Goal: Information Seeking & Learning: Learn about a topic

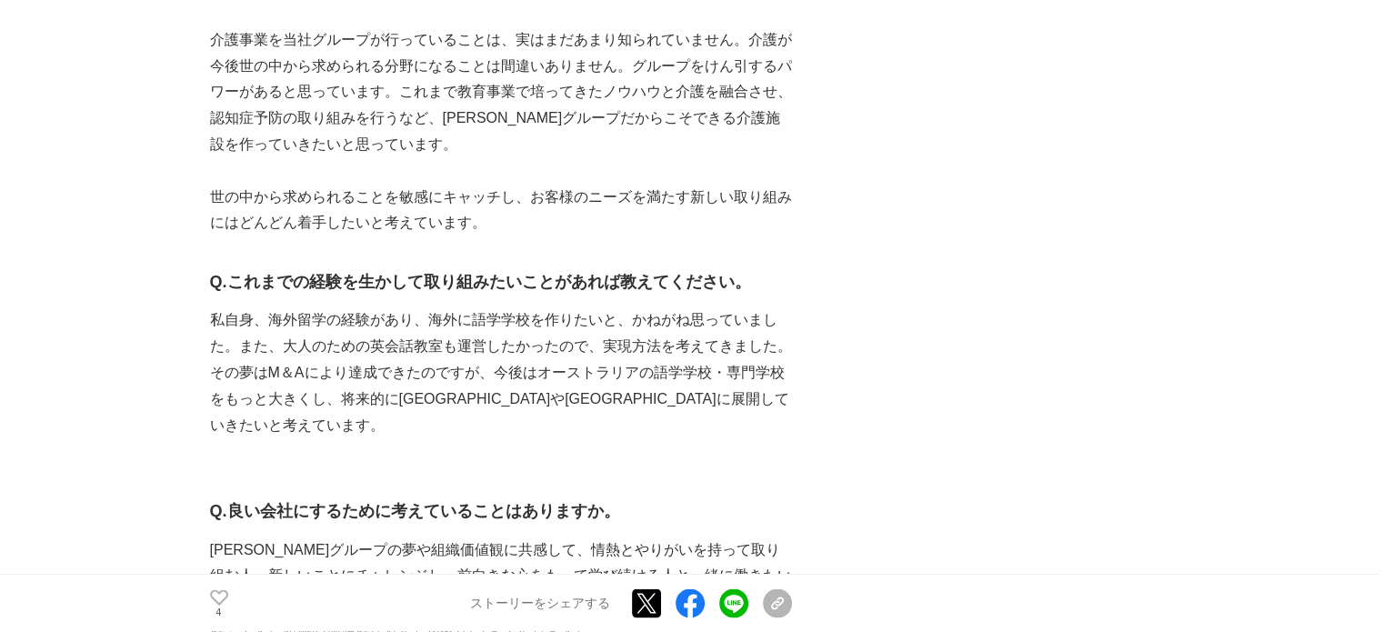
scroll to position [2898, 0]
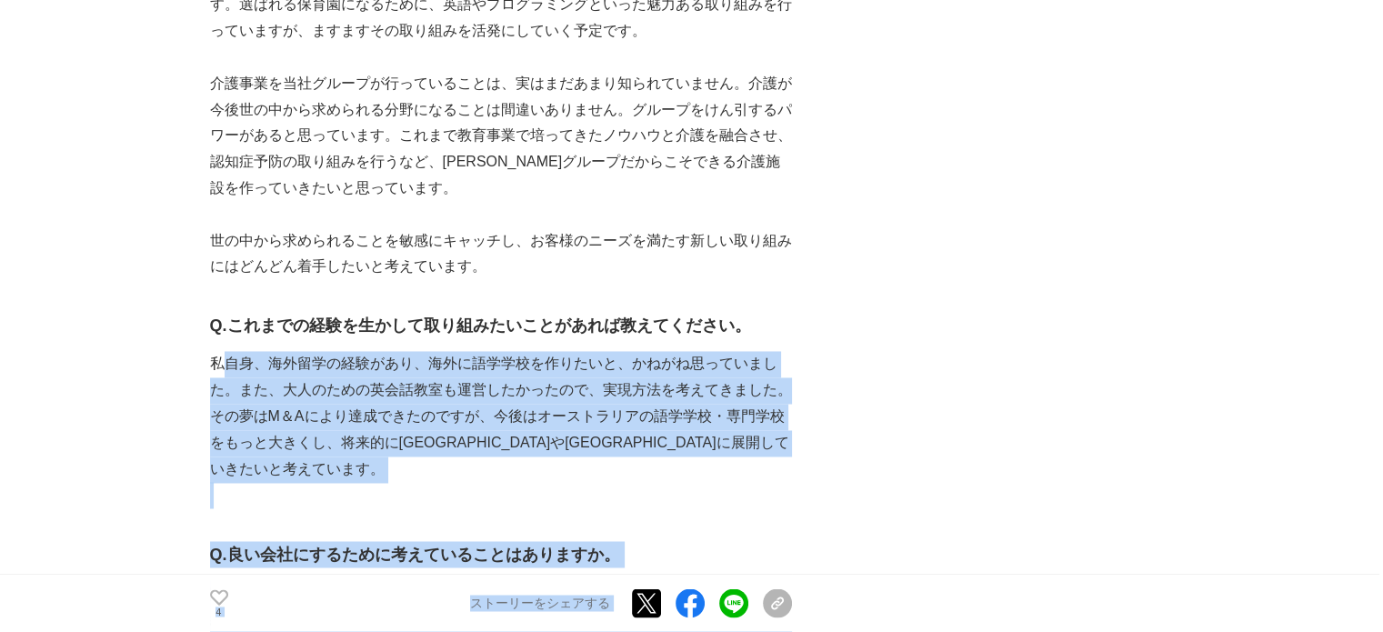
drag, startPoint x: 222, startPoint y: 236, endPoint x: 821, endPoint y: 306, distance: 603.3
click at [819, 306] on div "[PERSON_NAME]グループ　新社長の決意「ステキな大人が増える[PERSON_NAME]をつくる」　教育企業から人の一生を支援する企業への脱皮 人事 …" at bounding box center [692, 293] width 964 height 6160
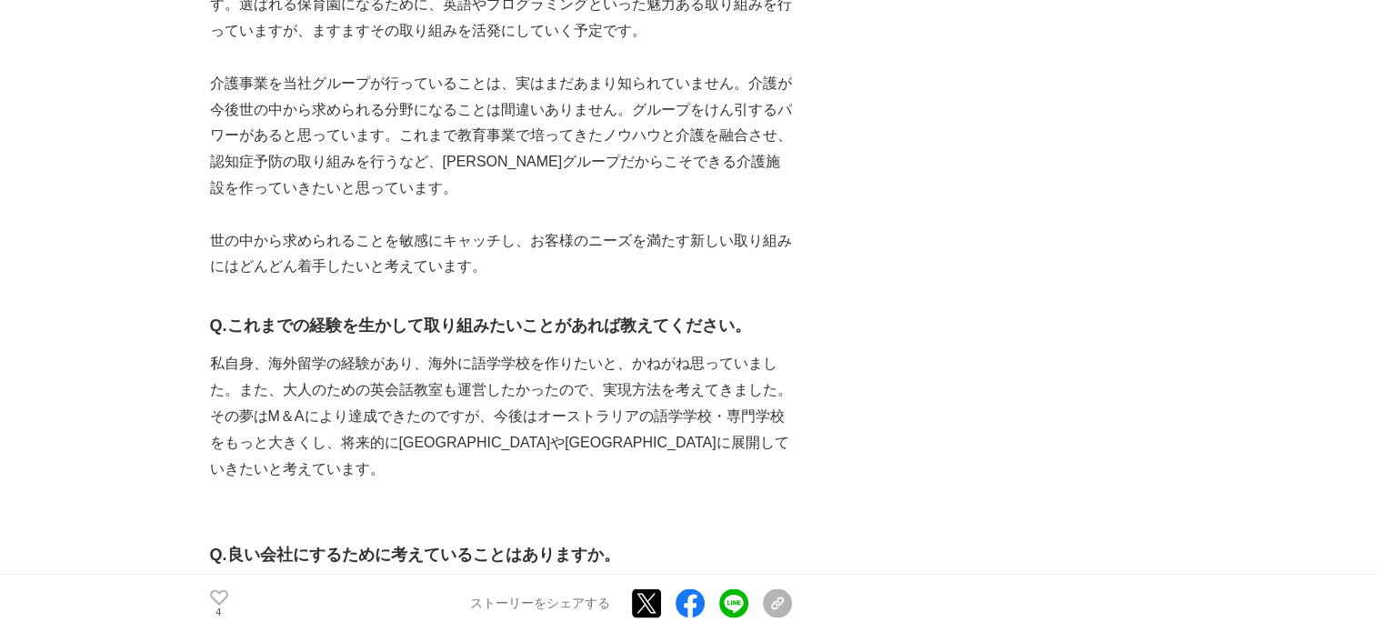
click at [958, 312] on div "[PERSON_NAME]グループ　新社長の決意「ステキな大人が増える[PERSON_NAME]をつくる」　教育企業から人の一生を支援する企業への脱皮 人事 …" at bounding box center [692, 293] width 964 height 6160
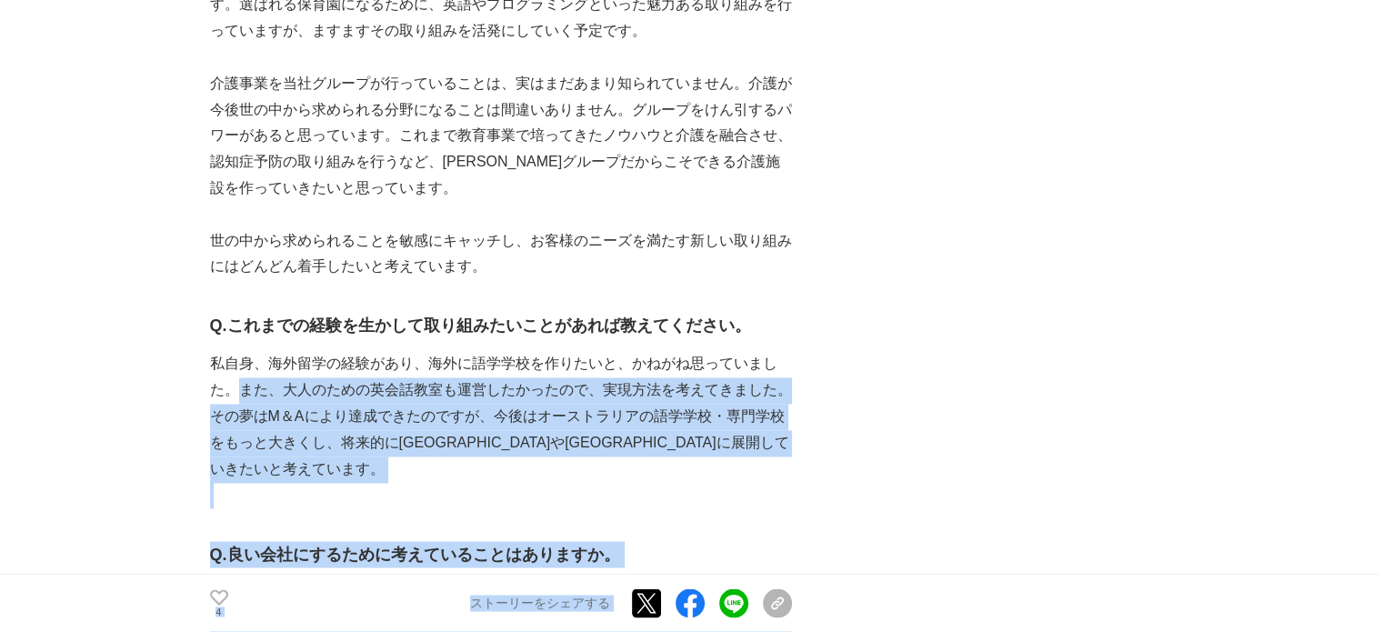
drag, startPoint x: 781, startPoint y: 313, endPoint x: 119, endPoint y: 261, distance: 664.0
click at [241, 260] on div "[PERSON_NAME]グループ　新社長の決意「ステキな大人が増える[PERSON_NAME]をつくる」　教育企業から人の一生を支援する企業への脱皮 人事 …" at bounding box center [692, 293] width 964 height 6160
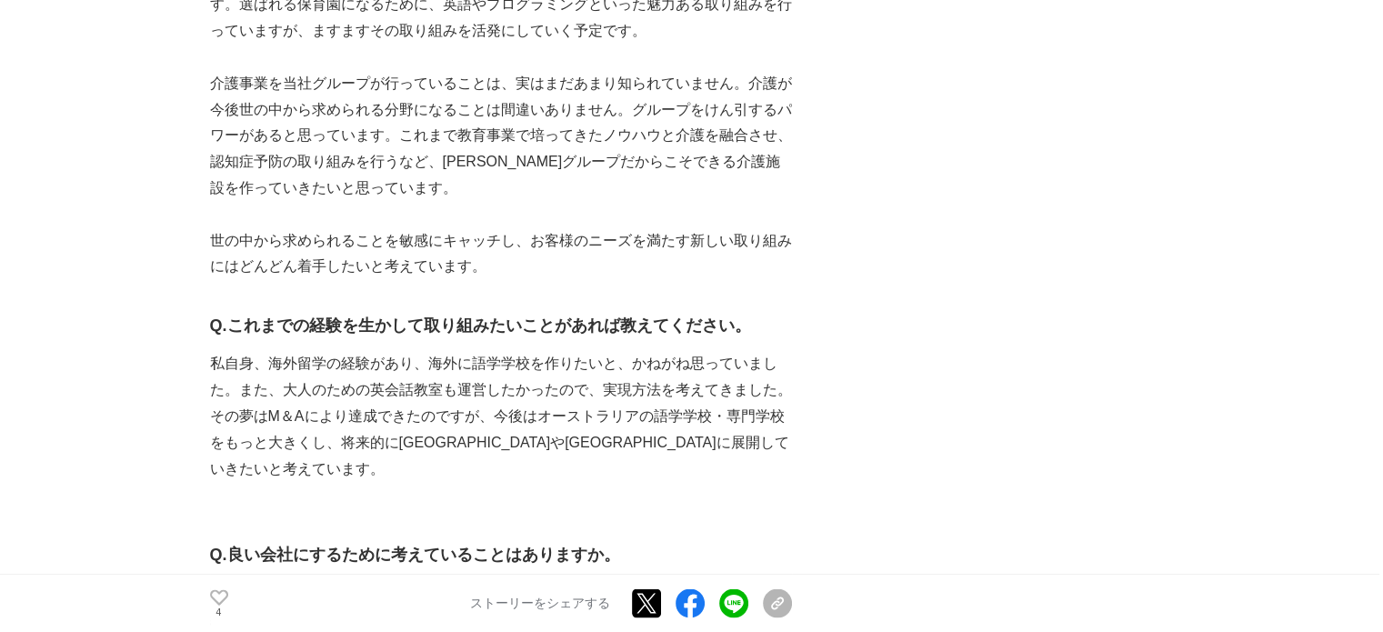
click at [5, 253] on main "[PERSON_NAME]グループ　新社長の決意「ステキな大人が増える[PERSON_NAME]をつくる」　教育企業から人の一生を支援する企業への脱皮 人事 …" at bounding box center [691, 329] width 1383 height 6233
click at [58, 249] on main "[PERSON_NAME]グループ　新社長の決意「ステキな大人が増える[PERSON_NAME]をつくる」　教育企業から人の一生を支援する企業への脱皮 人事 …" at bounding box center [691, 329] width 1383 height 6233
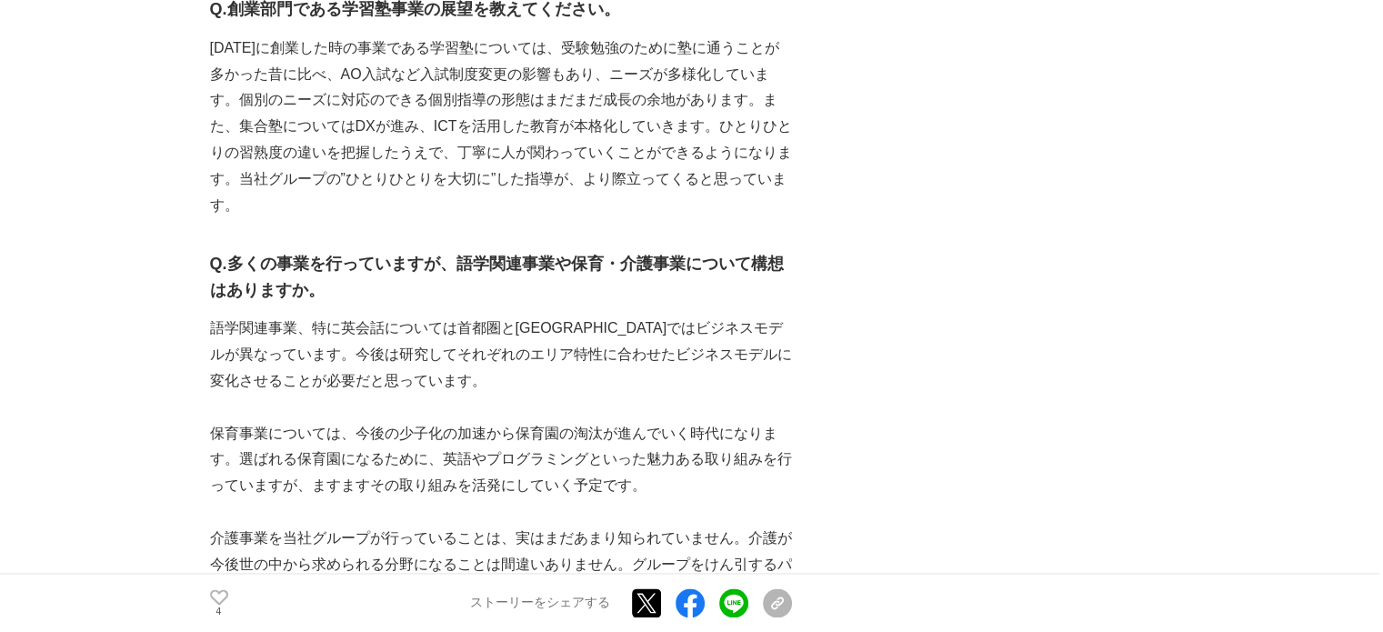
scroll to position [2534, 0]
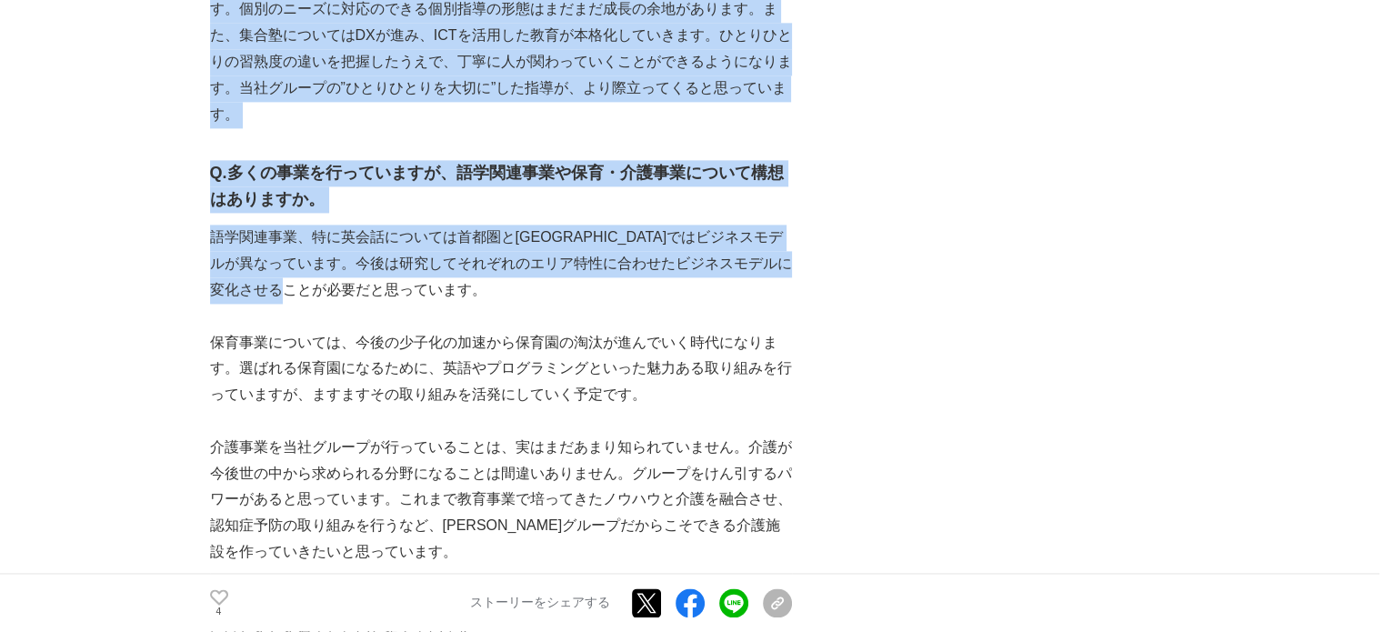
drag, startPoint x: 207, startPoint y: 106, endPoint x: 392, endPoint y: 155, distance: 191.0
click at [440, 225] on p "語学関連事業、特に英会話については首都圏と[GEOGRAPHIC_DATA]ではビジネスモデルが異なっています。今後は研究してそれぞれのエリア特性に合わせたビ…" at bounding box center [501, 264] width 582 height 78
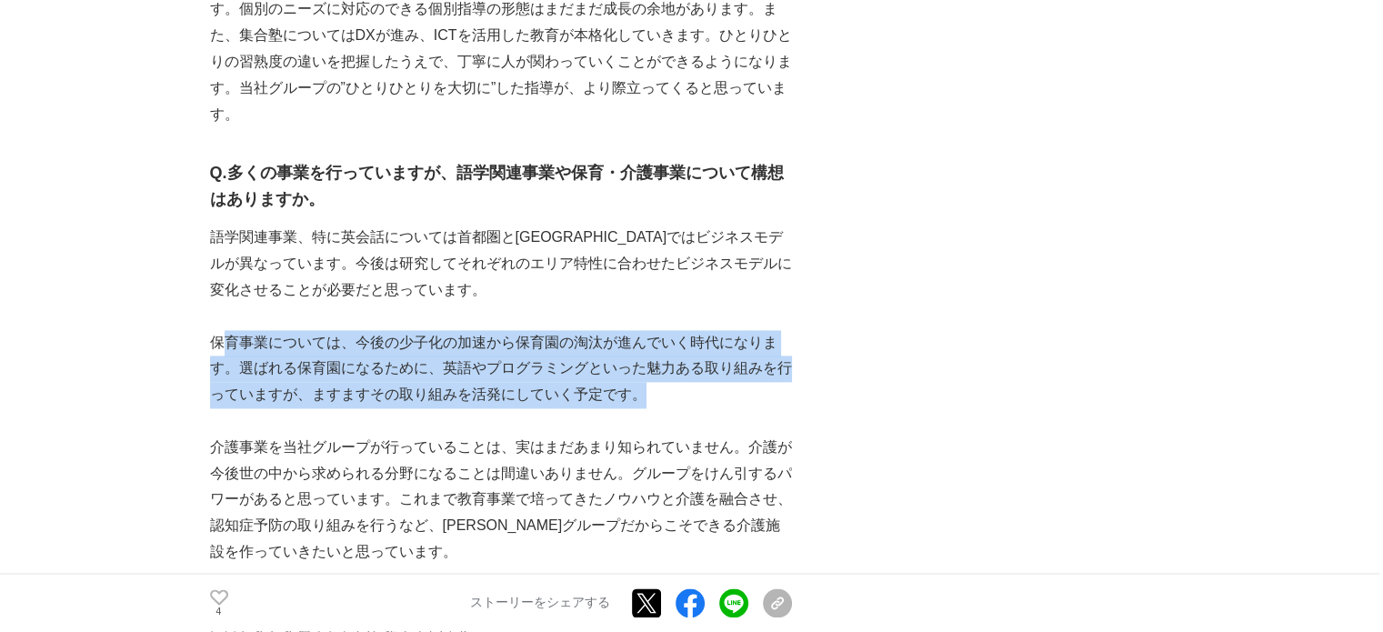
drag, startPoint x: 222, startPoint y: 206, endPoint x: 676, endPoint y: 265, distance: 458.3
click at [676, 330] on p "保育事業については、今後の少子化の加速から保育園の淘汰が進んでいく時代になります。選ばれる保育園になるために、英語やプログラミングといった魅力ある取り組みを行…" at bounding box center [501, 369] width 582 height 78
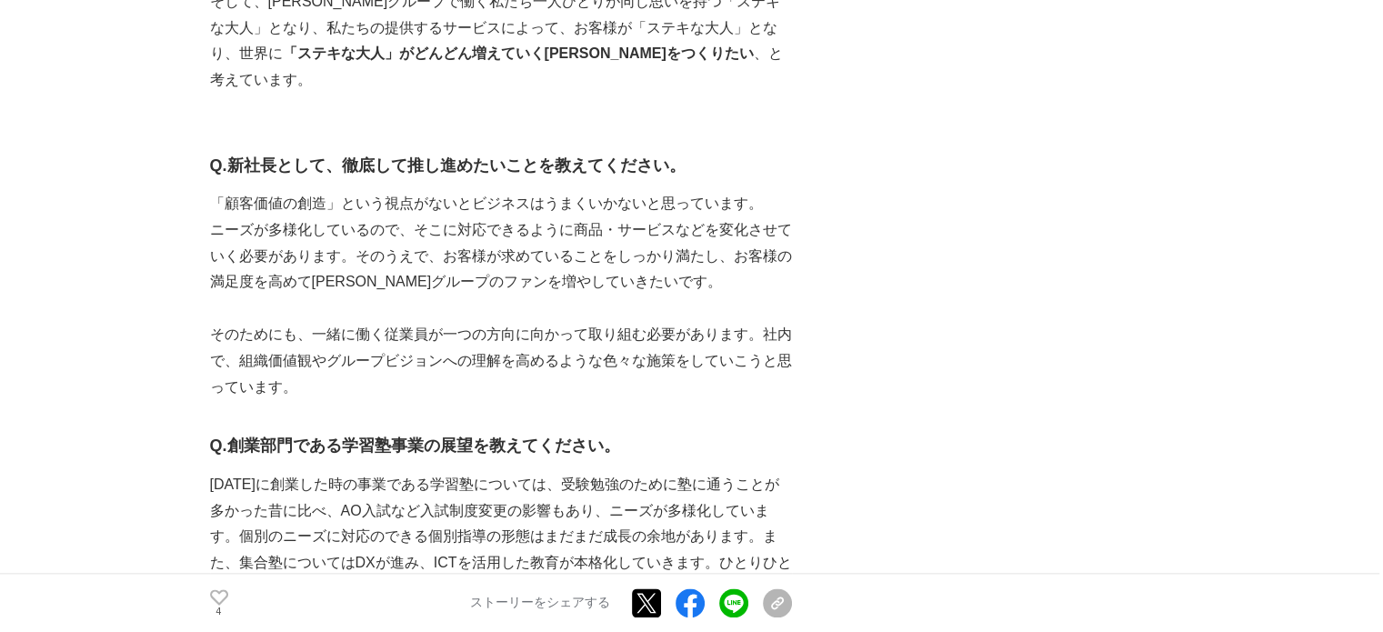
scroll to position [1898, 0]
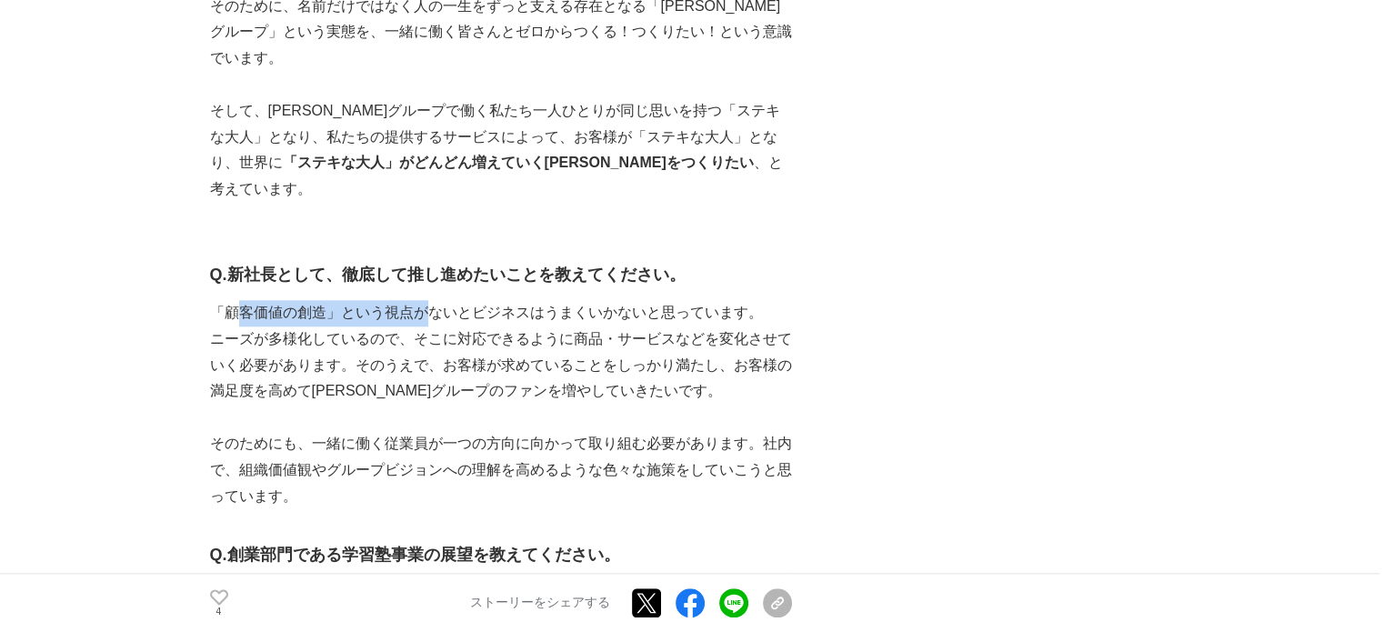
drag, startPoint x: 235, startPoint y: 185, endPoint x: 433, endPoint y: 186, distance: 198.2
click at [433, 300] on p "「顧客価値の創造」という視点がないとビジネスはうまくいかないと思っています。" at bounding box center [501, 313] width 582 height 26
click at [541, 326] on p "ニーズが多様化しているので、そこに対応できるように商品・サービスなどを変化させていく必要があります。そのうえで、お客様が求めていることをしっかり満たし、お客様…" at bounding box center [501, 365] width 582 height 78
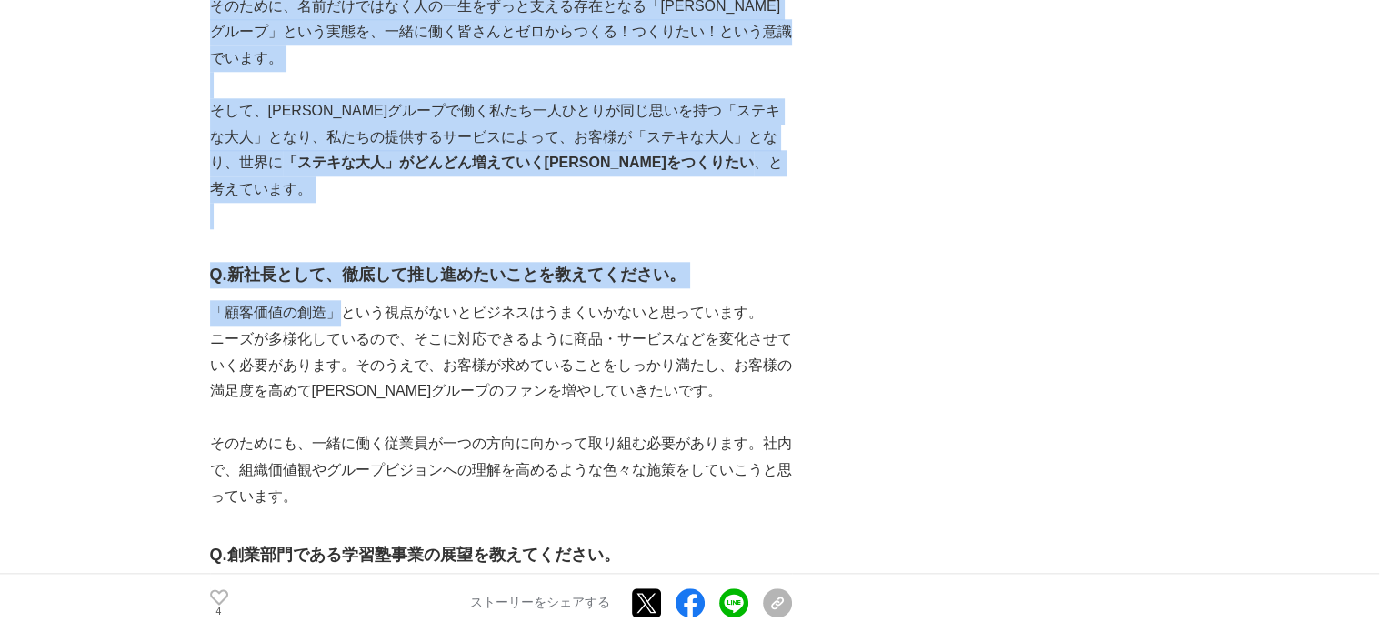
drag, startPoint x: 203, startPoint y: 175, endPoint x: 342, endPoint y: 184, distance: 139.4
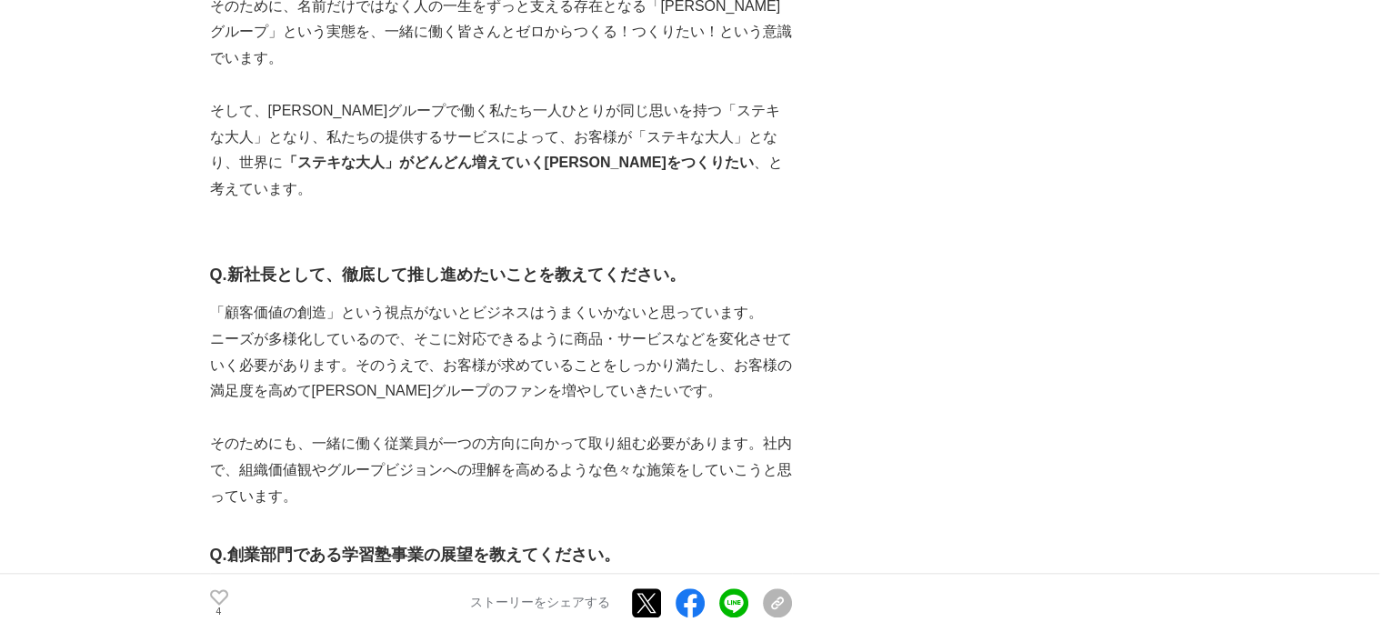
click at [487, 326] on p "ニーズが多様化しているので、そこに対応できるように商品・サービスなどを変化させていく必要があります。そのうえで、お客様が求めていることをしっかり満たし、お客様…" at bounding box center [501, 365] width 582 height 78
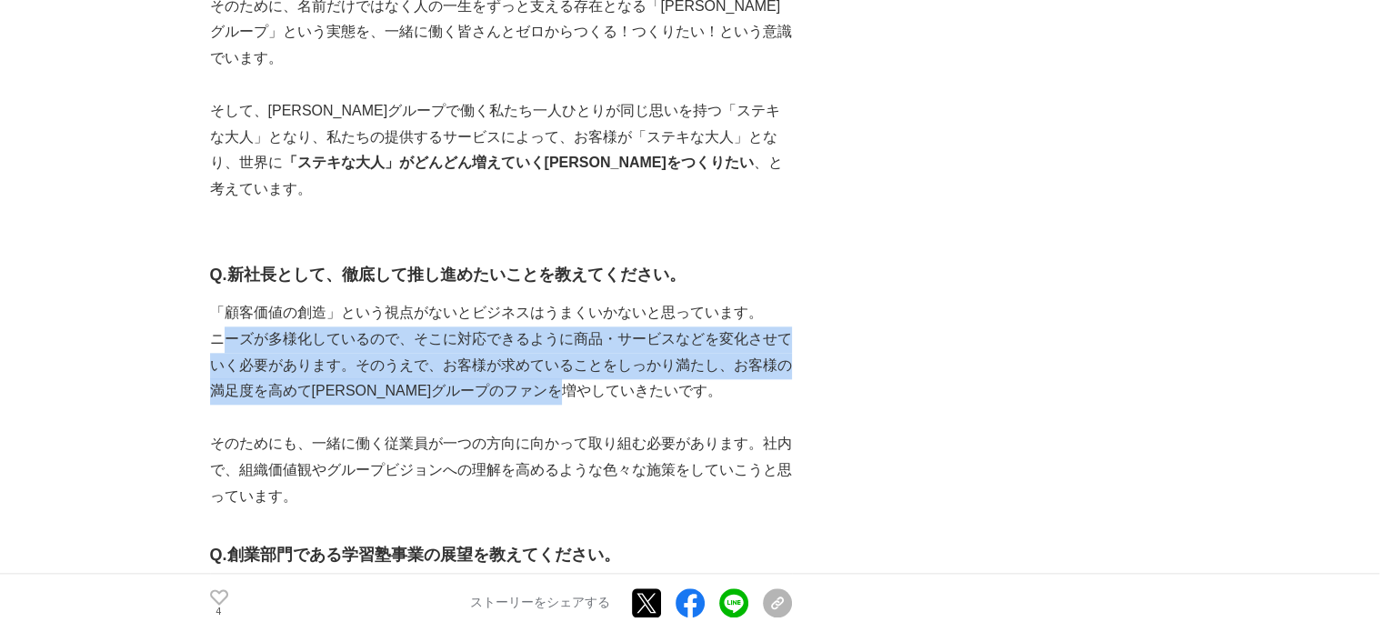
drag, startPoint x: 218, startPoint y: 205, endPoint x: 658, endPoint y: 266, distance: 444.3
click at [644, 326] on p "ニーズが多様化しているので、そこに対応できるように商品・サービスなどを変化させていく必要があります。そのうえで、お客様が求めていることをしっかり満たし、お客様…" at bounding box center [501, 365] width 582 height 78
click at [675, 326] on p "ニーズが多様化しているので、そこに対応できるように商品・サービスなどを変化させていく必要があります。そのうえで、お客様が求めていることをしっかり満たし、お客様…" at bounding box center [501, 365] width 582 height 78
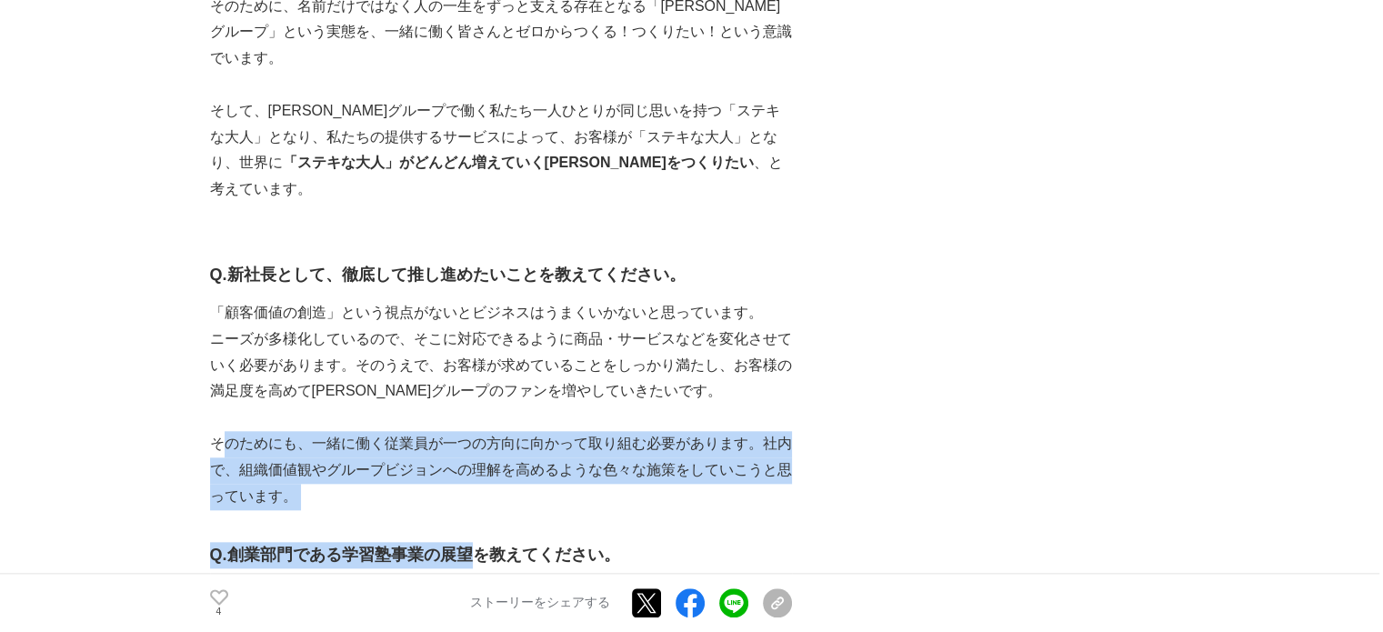
drag, startPoint x: 225, startPoint y: 316, endPoint x: 468, endPoint y: 386, distance: 253.8
click at [468, 386] on div "『ステキな大人が増える[PERSON_NAME]をつくる』企業グループになる [DATE]、代表取締役社長に就任した[PERSON_NAME]45歳。 学習塾…" at bounding box center [501, 608] width 582 height 4357
click at [589, 431] on p "そのためにも、一緒に働く従業員が一つの方向に向かって取り組む必要があります。社内で、組織価値観やグループビジョンへの理解を高めるような色々な施策をしていこうと…" at bounding box center [501, 470] width 582 height 78
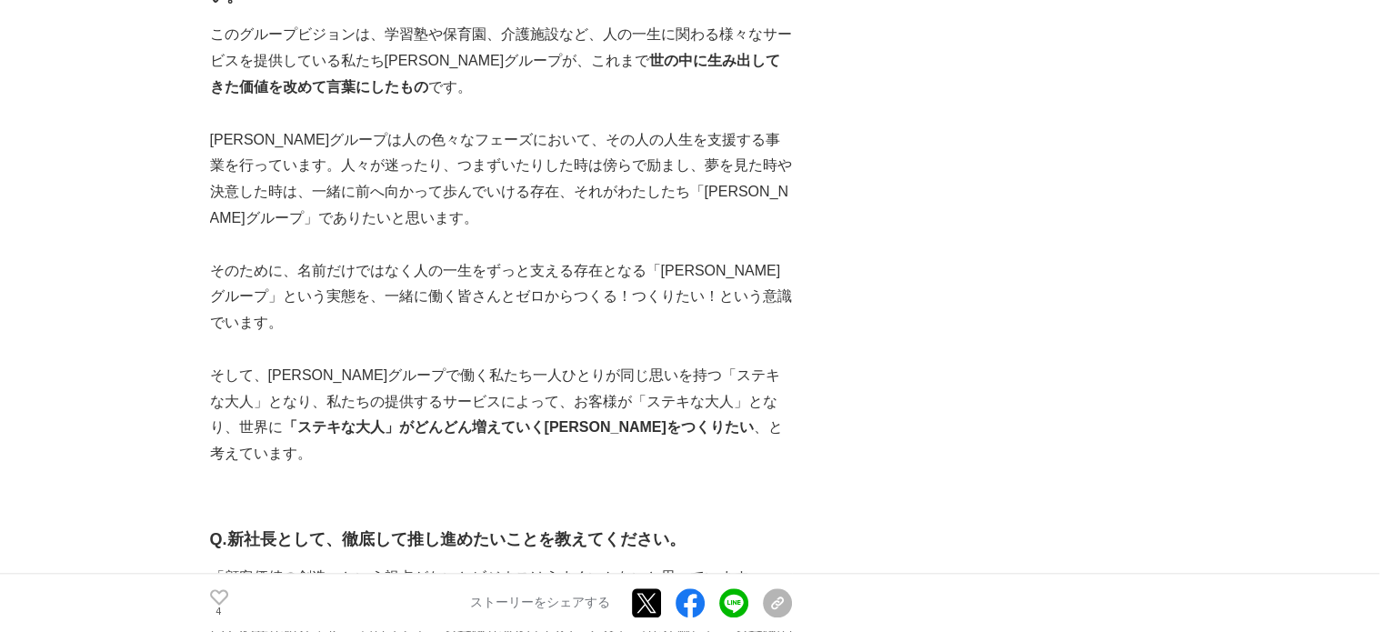
scroll to position [1625, 0]
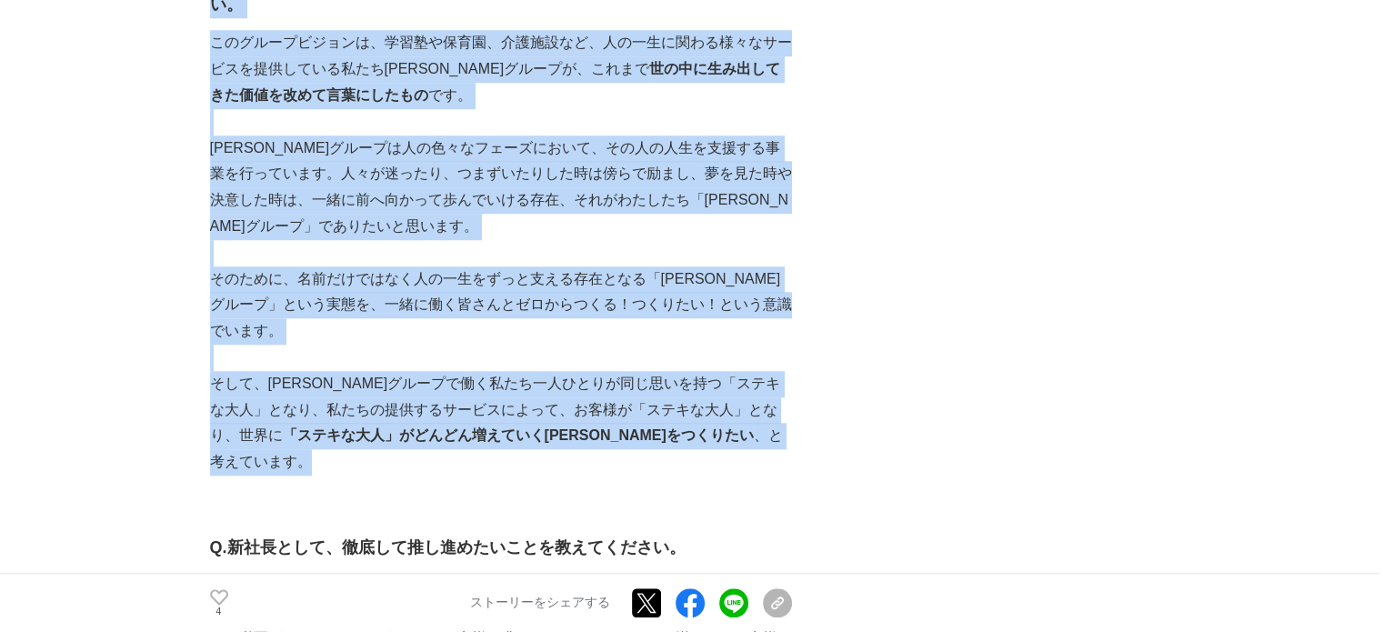
drag, startPoint x: 687, startPoint y: 330, endPoint x: 204, endPoint y: 216, distance: 496.9
click at [456, 240] on p at bounding box center [501, 253] width 582 height 26
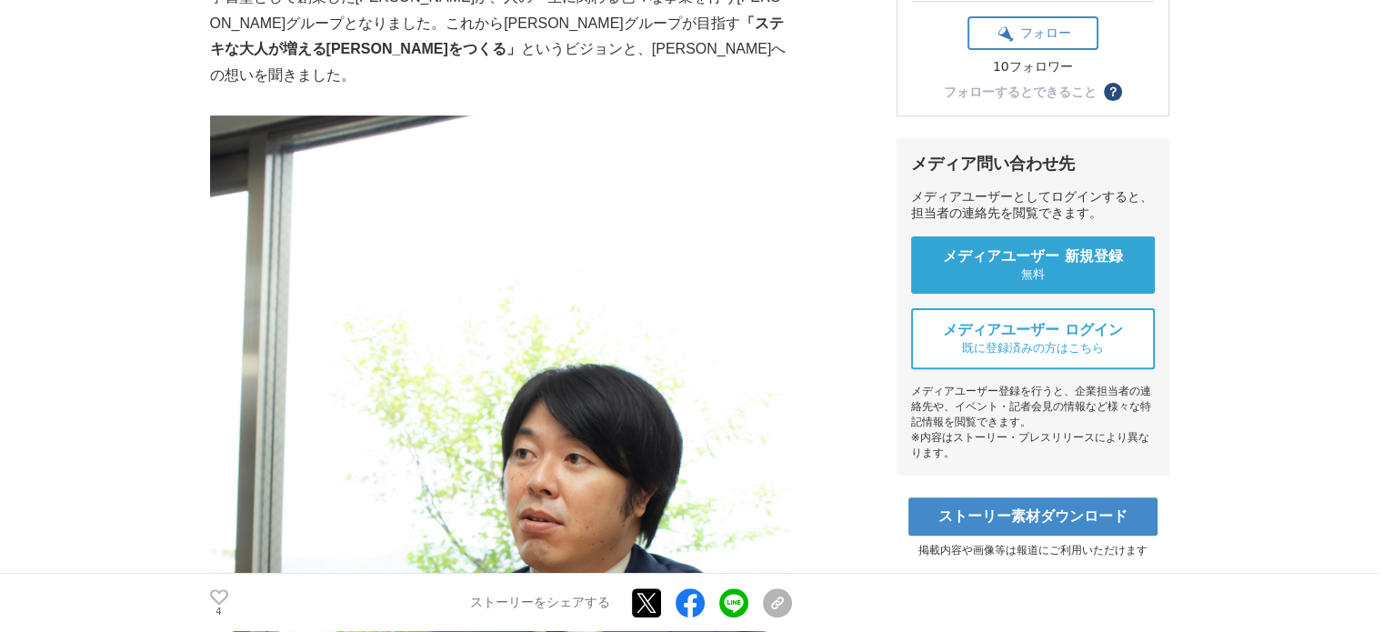
scroll to position [261, 0]
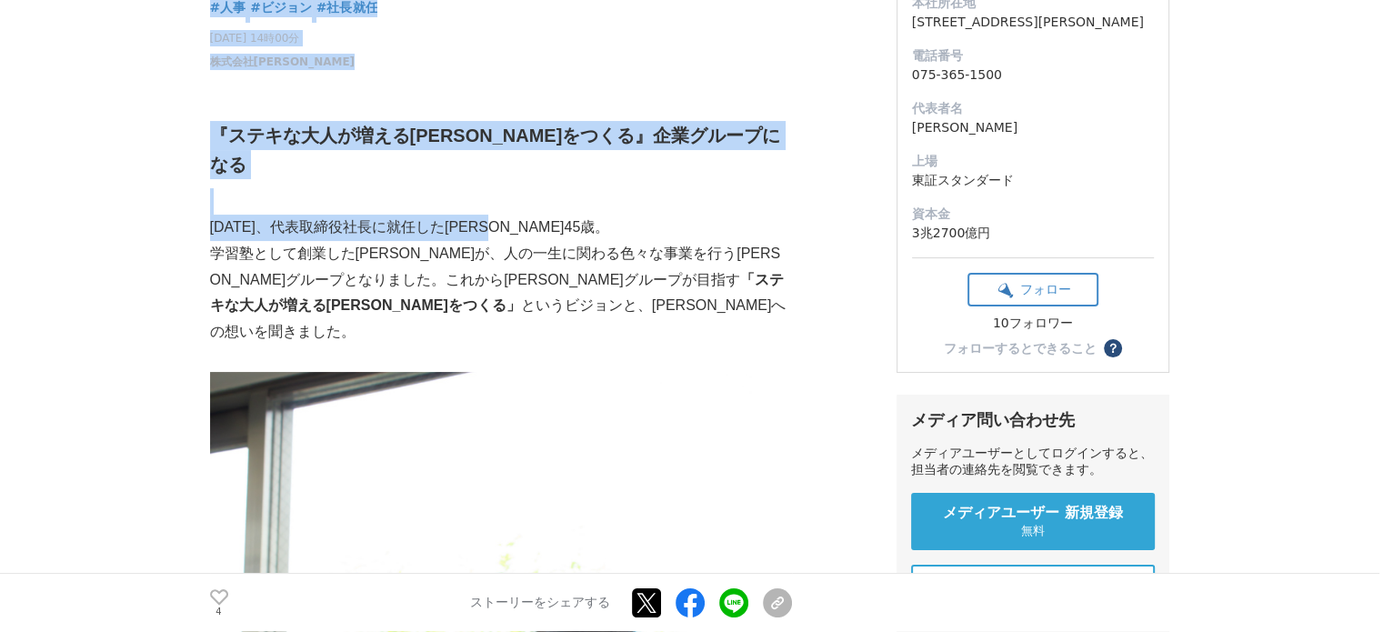
drag, startPoint x: 205, startPoint y: 199, endPoint x: 601, endPoint y: 208, distance: 395.6
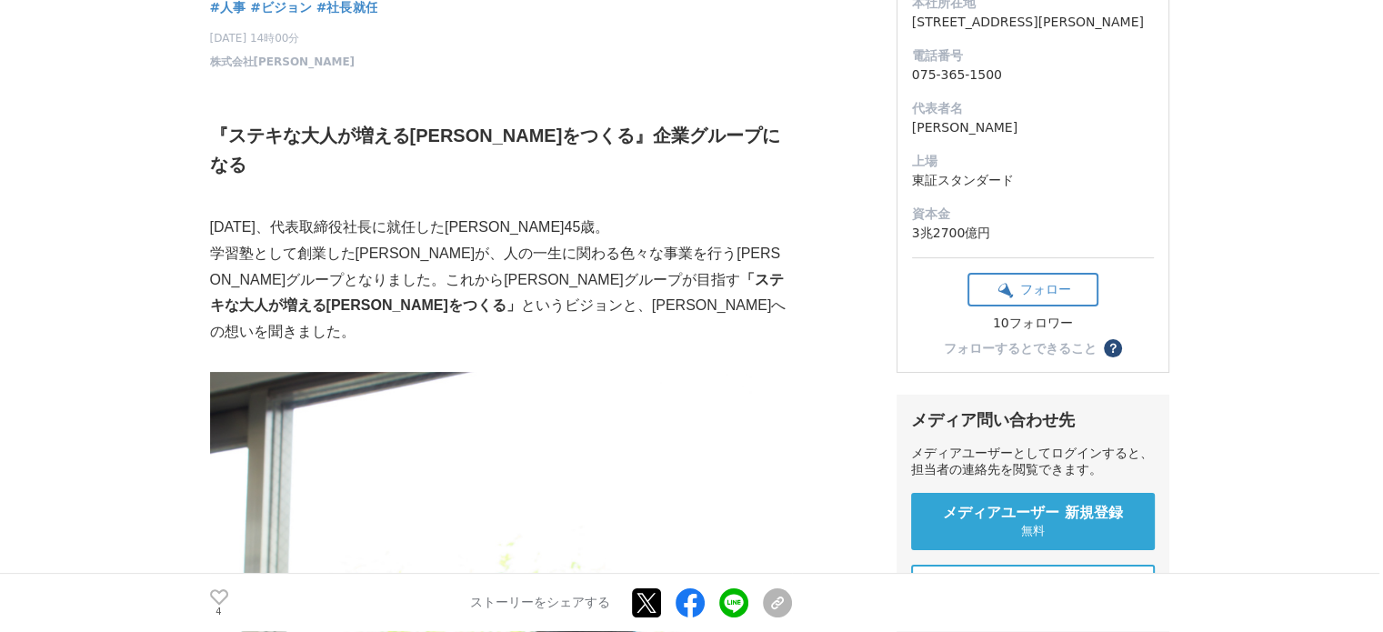
click at [602, 215] on p "[DATE]、代表取締役社長に就任した[PERSON_NAME]45歳。" at bounding box center [501, 228] width 582 height 26
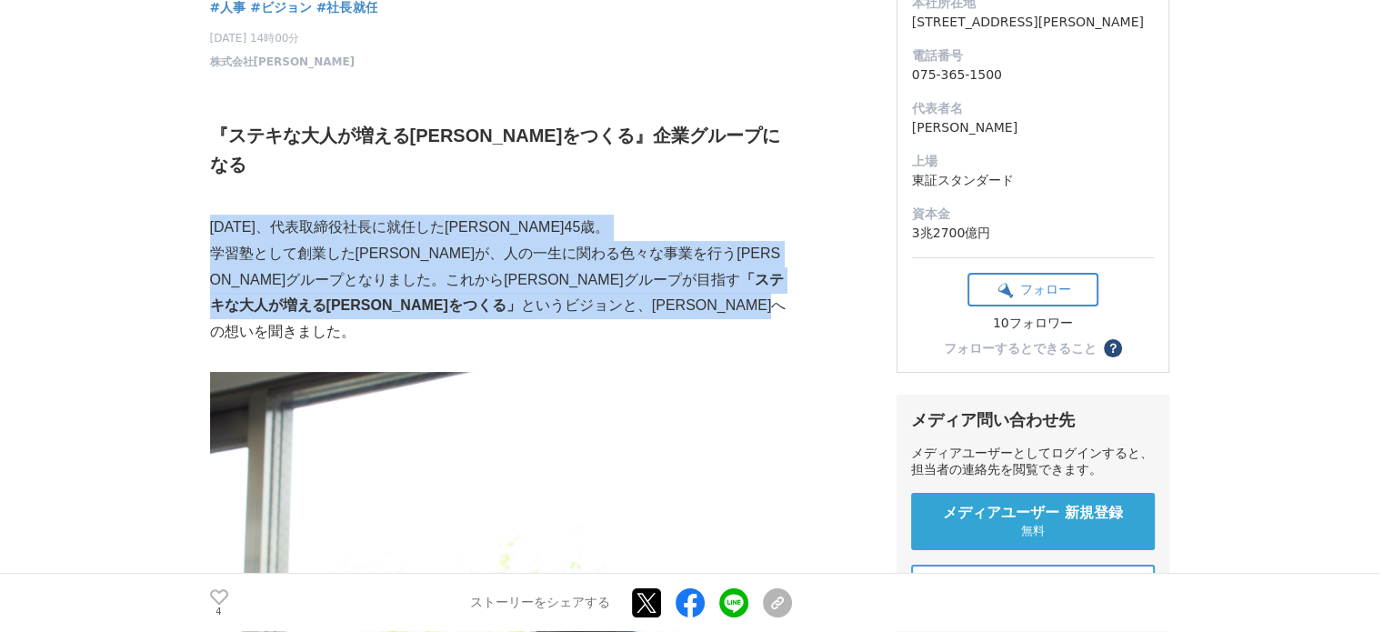
drag, startPoint x: 213, startPoint y: 199, endPoint x: 470, endPoint y: 286, distance: 271.7
click at [491, 286] on p "学習塾として創業した[PERSON_NAME]が、人の一生に関わる色々な事業を行う[PERSON_NAME]グループとなりました。これから[PERSON_NA…" at bounding box center [501, 293] width 582 height 105
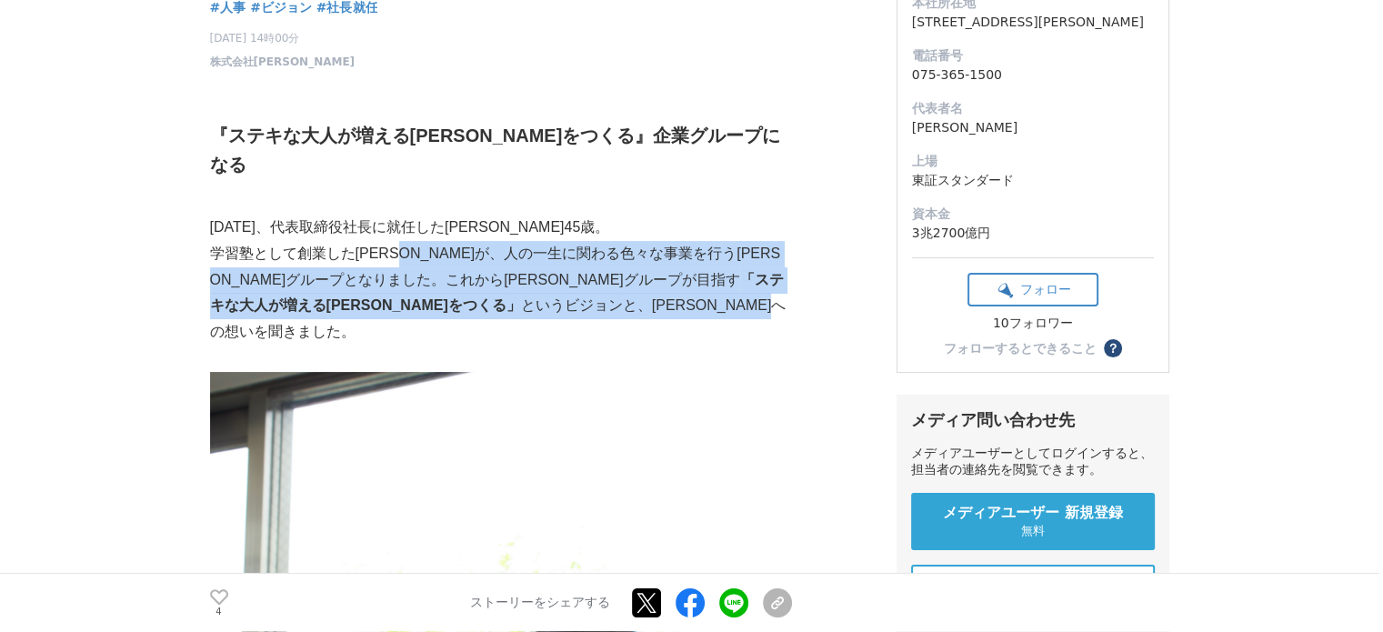
drag, startPoint x: 426, startPoint y: 222, endPoint x: 483, endPoint y: 281, distance: 82.3
click at [483, 281] on p "学習塾として創業した[PERSON_NAME]が、人の一生に関わる色々な事業を行う[PERSON_NAME]グループとなりました。これから[PERSON_NA…" at bounding box center [501, 293] width 582 height 105
click at [496, 280] on p "学習塾として創業した[PERSON_NAME]が、人の一生に関わる色々な事業を行う[PERSON_NAME]グループとなりました。これから[PERSON_NA…" at bounding box center [501, 293] width 582 height 105
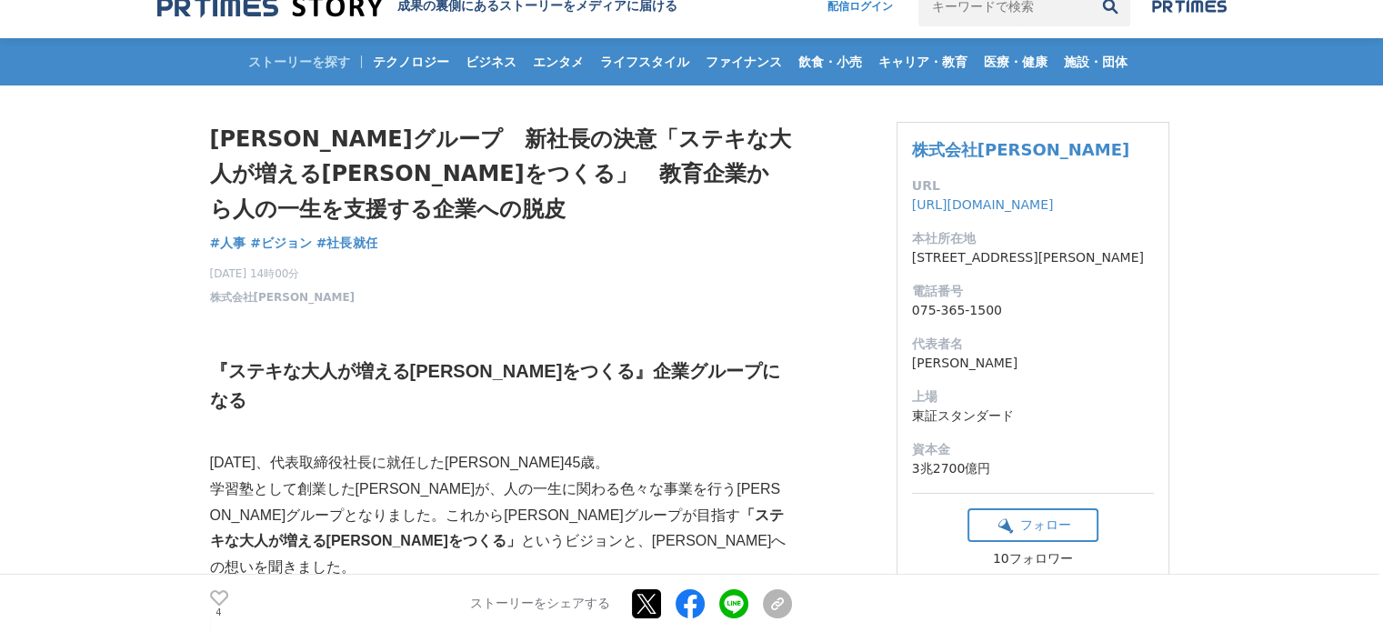
scroll to position [0, 0]
